Goal: Information Seeking & Learning: Check status

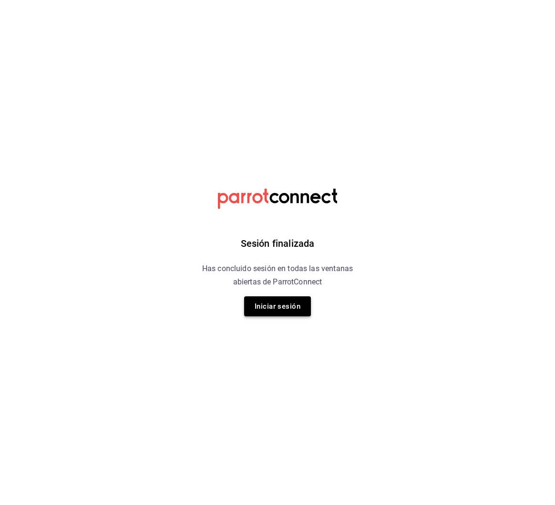
click at [280, 316] on button "Iniciar sesión" at bounding box center [277, 307] width 67 height 20
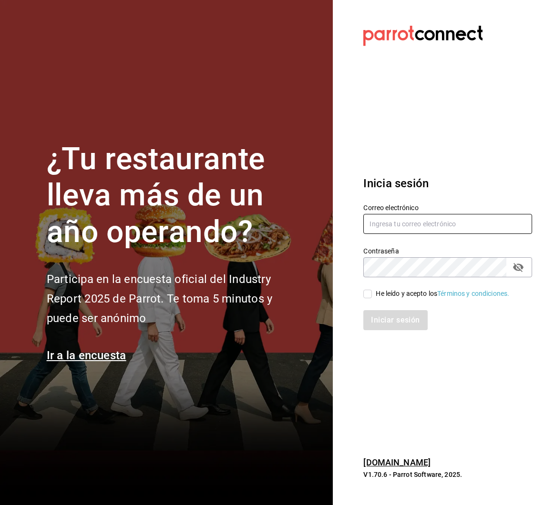
type input "juanamaria.gutierrez@karzo.mx"
click at [376, 290] on div "He leído y acepto los Términos y condiciones." at bounding box center [442, 294] width 133 height 10
click at [372, 290] on input "He leído y acepto los Términos y condiciones." at bounding box center [367, 294] width 9 height 9
checkbox input "true"
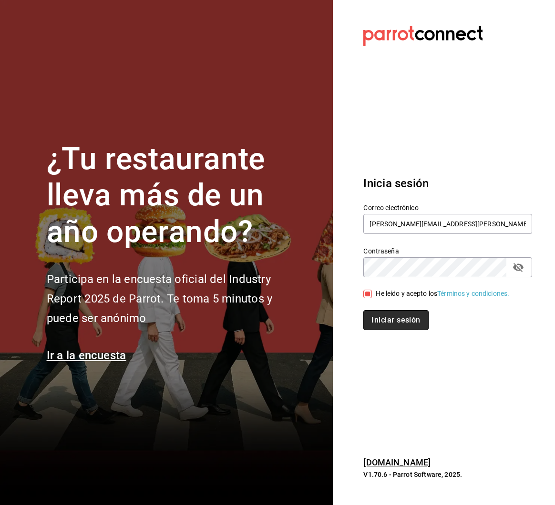
click at [381, 322] on button "Iniciar sesión" at bounding box center [395, 320] width 65 height 20
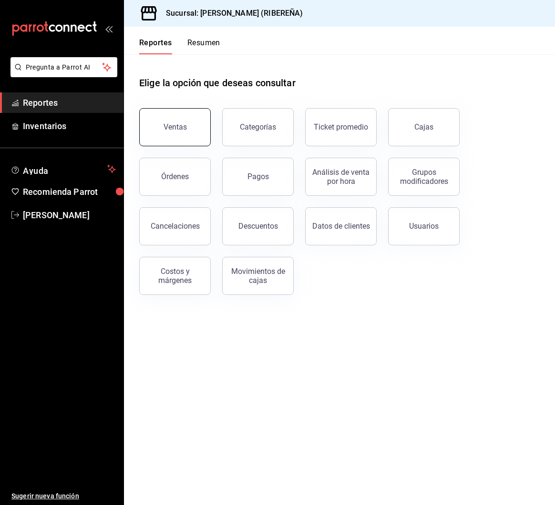
click at [156, 141] on button "Ventas" at bounding box center [175, 127] width 72 height 38
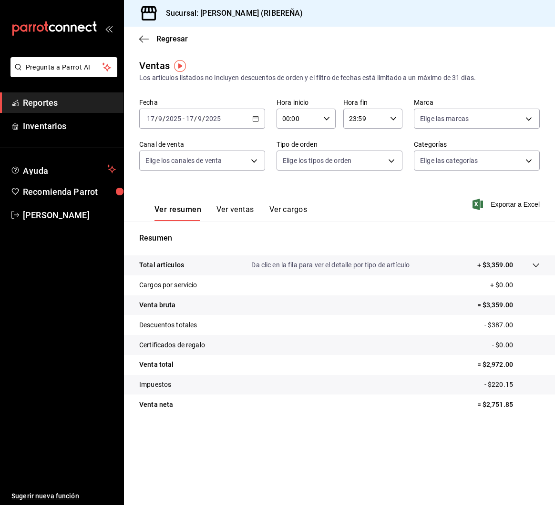
click at [236, 205] on button "Ver ventas" at bounding box center [235, 213] width 38 height 16
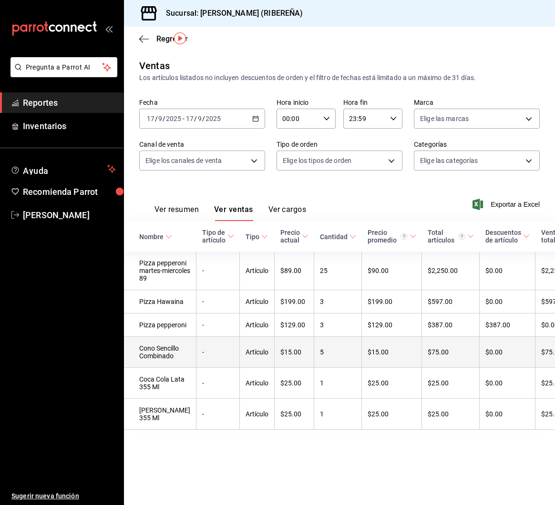
scroll to position [27, 0]
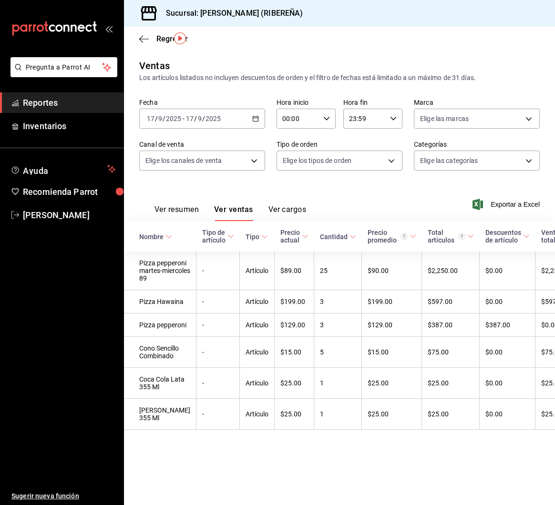
click at [169, 205] on button "Ver resumen" at bounding box center [176, 213] width 44 height 16
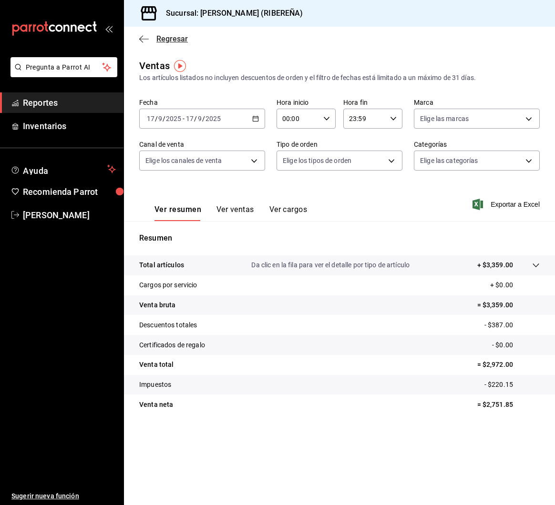
click at [141, 35] on icon "button" at bounding box center [144, 39] width 10 height 9
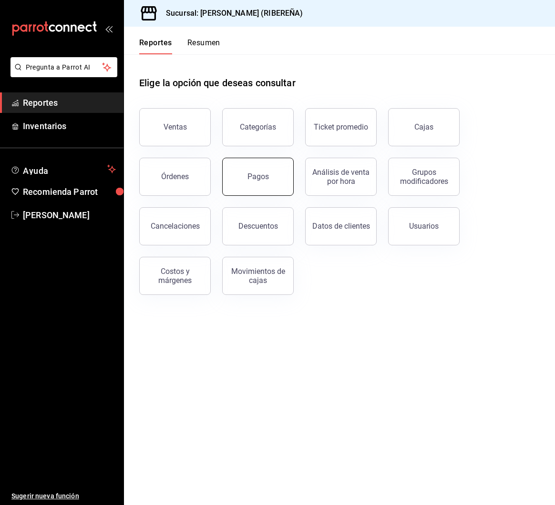
click at [255, 185] on button "Pagos" at bounding box center [258, 177] width 72 height 38
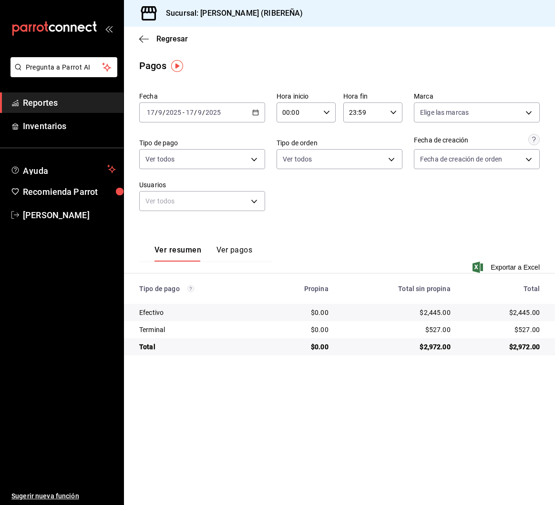
click at [145, 44] on div "Regresar" at bounding box center [339, 39] width 431 height 24
click at [142, 41] on icon "button" at bounding box center [144, 39] width 10 height 9
